Goal: Task Accomplishment & Management: Manage account settings

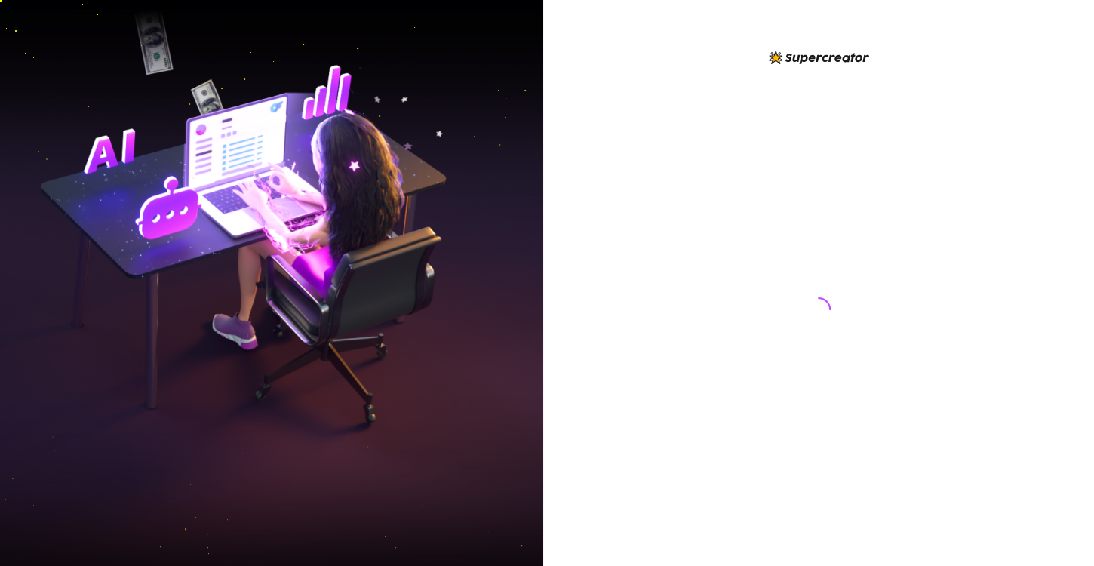
click at [1002, 352] on div at bounding box center [818, 283] width 551 height 566
click at [1029, 282] on div at bounding box center [818, 283] width 551 height 566
click at [678, 245] on div at bounding box center [819, 295] width 337 height 494
click at [338, 228] on img at bounding box center [271, 284] width 543 height 682
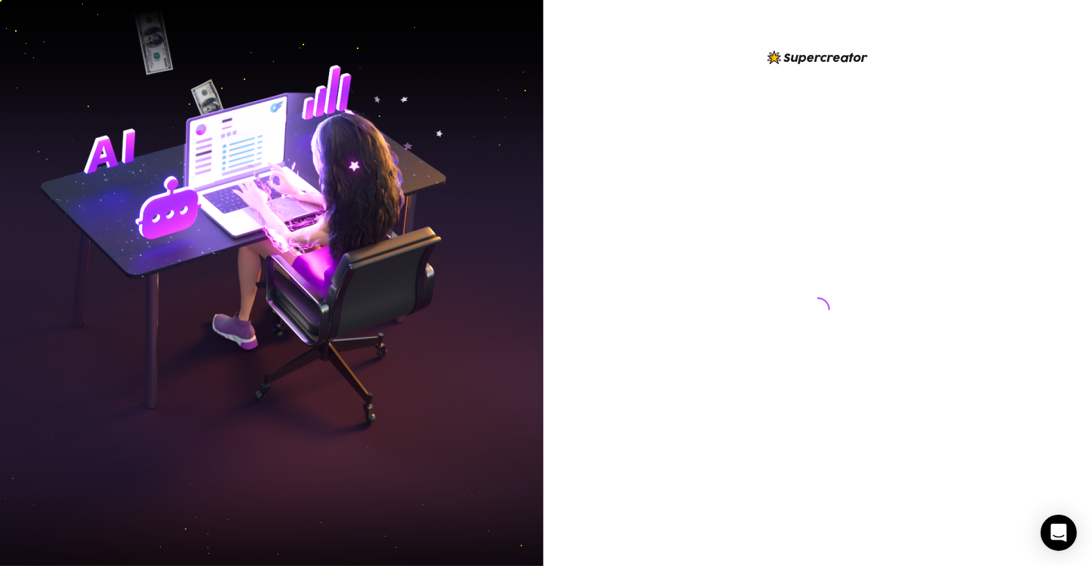
drag, startPoint x: 678, startPoint y: 211, endPoint x: 671, endPoint y: 216, distance: 8.2
click at [678, 210] on div at bounding box center [818, 295] width 337 height 494
click at [1011, 217] on div at bounding box center [817, 283] width 549 height 566
click at [562, 151] on div at bounding box center [817, 283] width 549 height 566
